Goal: Task Accomplishment & Management: Use online tool/utility

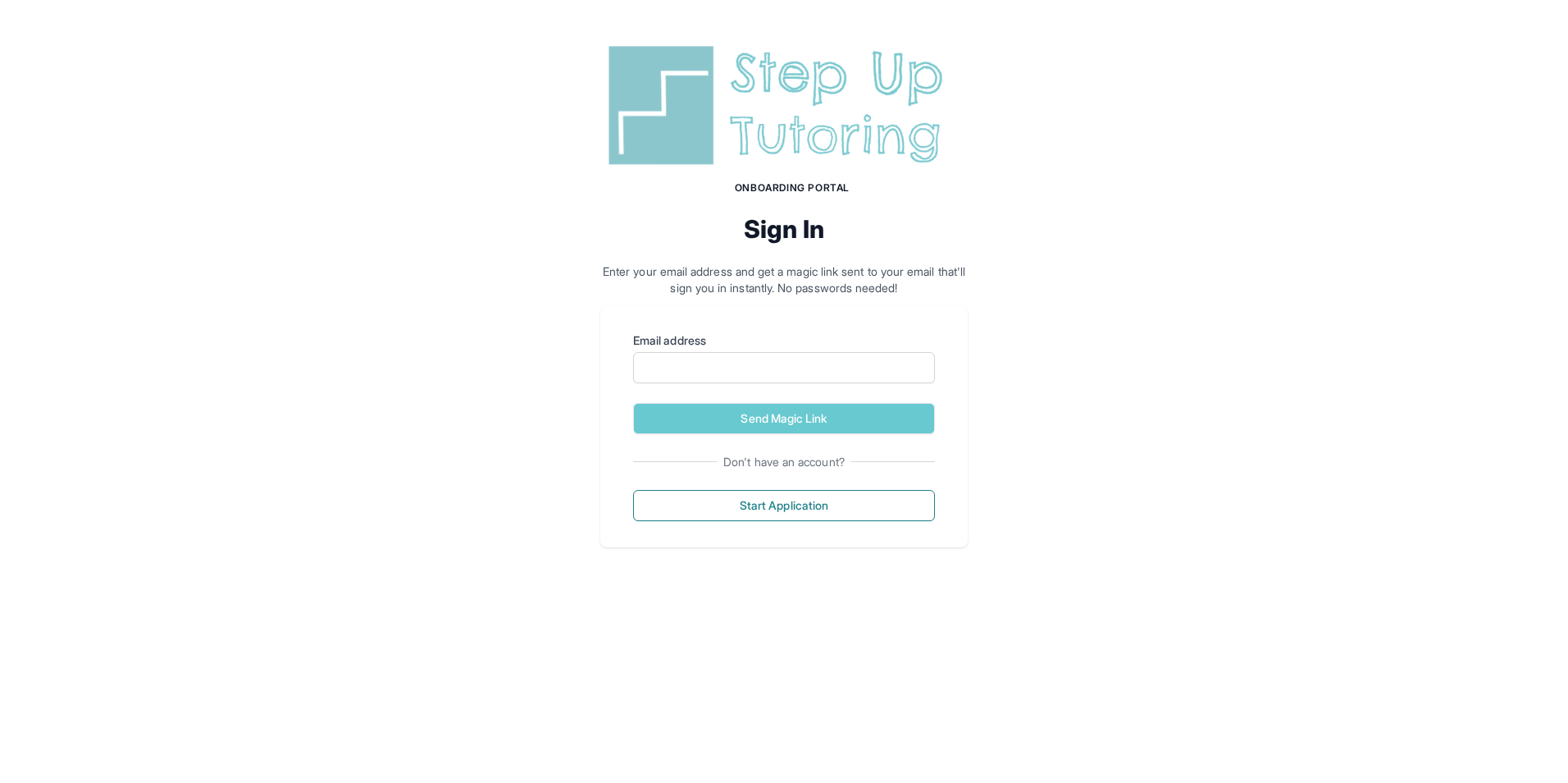
click at [861, 129] on img at bounding box center [784, 105] width 368 height 132
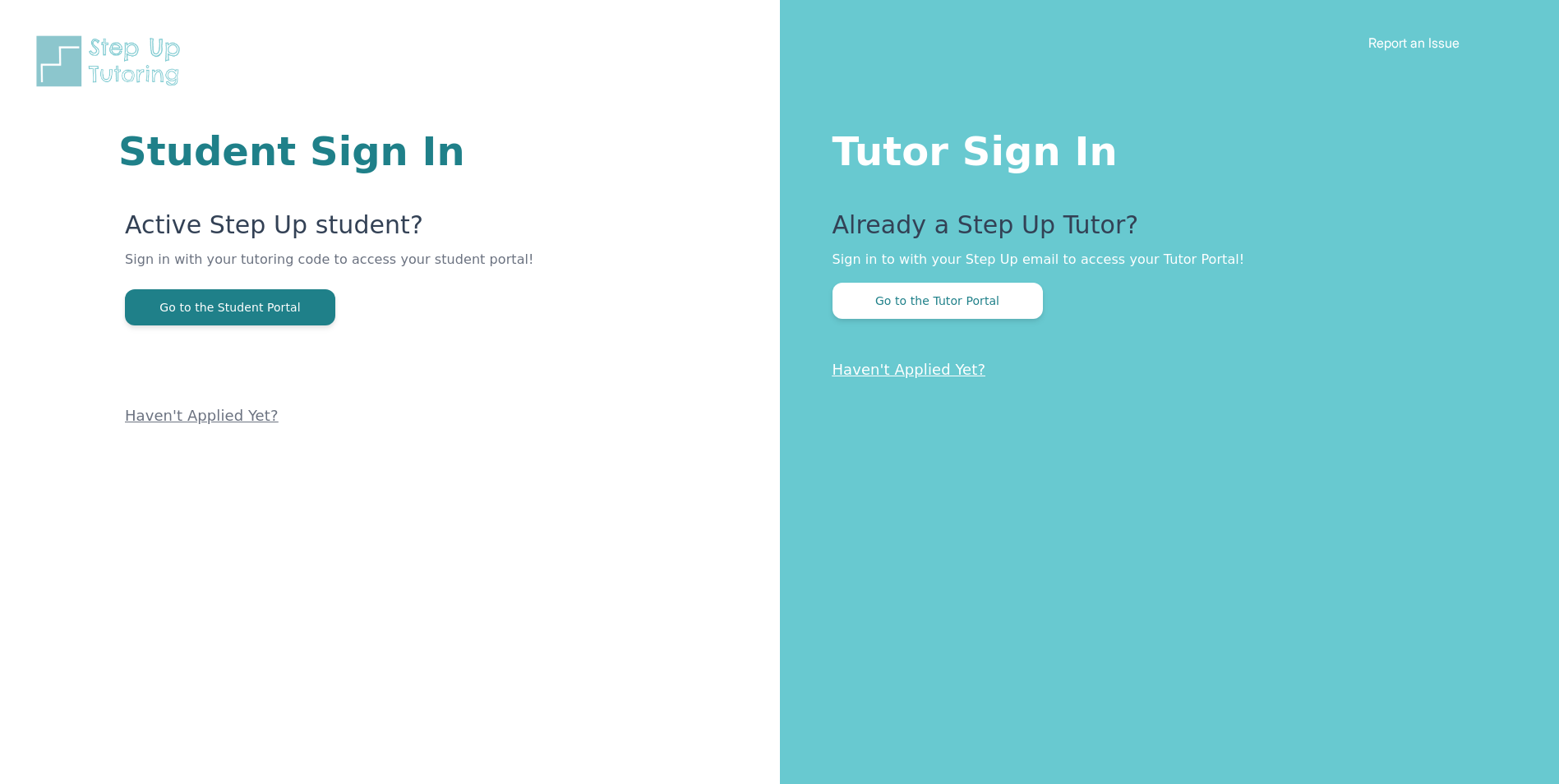
click at [913, 171] on h1 "Tutor Sign In" at bounding box center [1163, 148] width 662 height 46
click at [911, 149] on h1 "Tutor Sign In" at bounding box center [1163, 148] width 662 height 46
click at [920, 300] on button "Go to the Tutor Portal" at bounding box center [938, 301] width 211 height 36
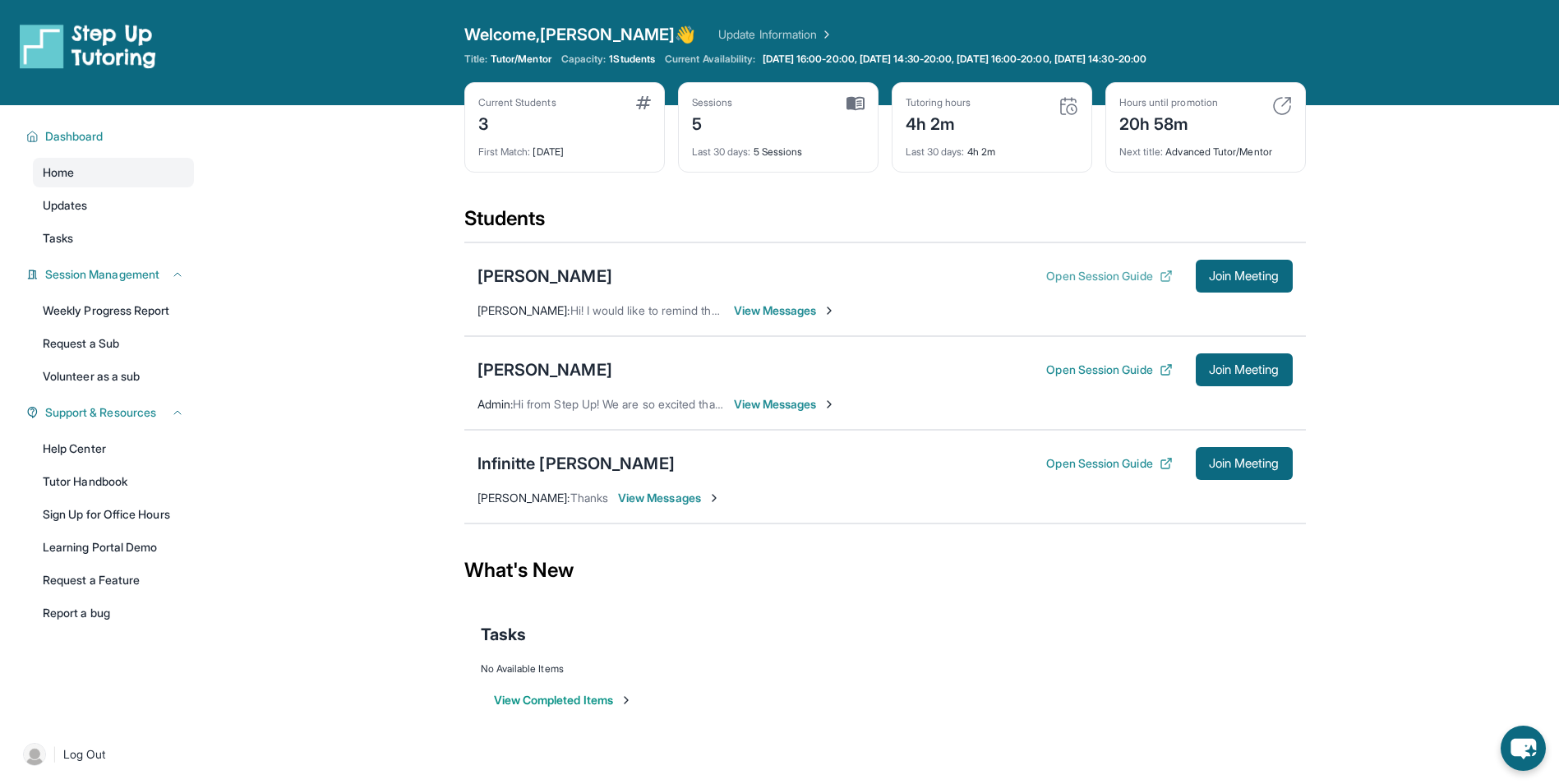
click at [1105, 273] on button "Open Session Guide" at bounding box center [1109, 275] width 125 height 16
click at [1238, 267] on button "Join Meeting" at bounding box center [1244, 275] width 97 height 33
